Goal: Task Accomplishment & Management: Manage account settings

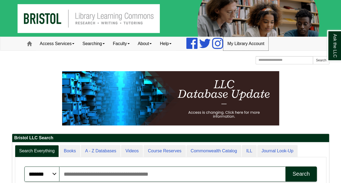
click at [239, 43] on link "My Library Account" at bounding box center [245, 44] width 45 height 14
